Goal: Submit feedback/report problem

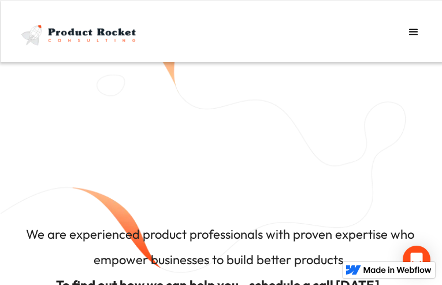
type input "Send"
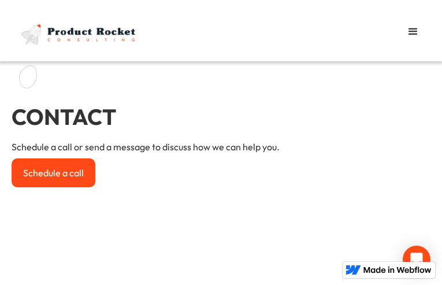
type input "XGzzrFeJzqsNZwH"
type input "cagubohuc18@gmail.com"
type input "pWHxbIfo"
select select "4th"
type input "Send"
